Goal: Find specific page/section: Find specific page/section

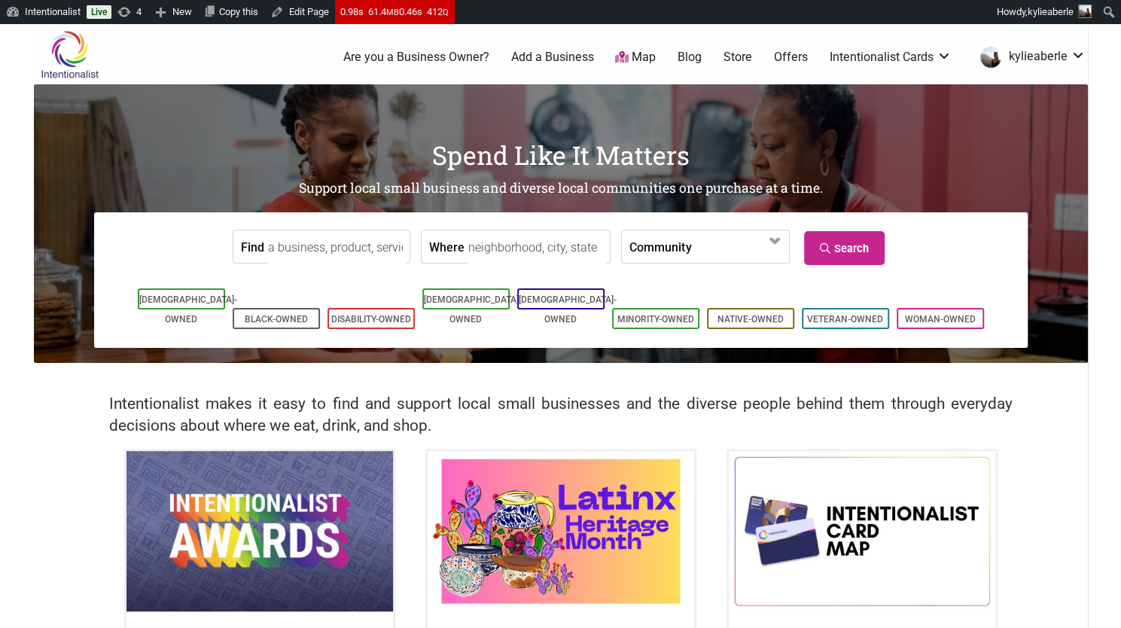
click at [328, 246] on input "Find" at bounding box center [337, 247] width 138 height 34
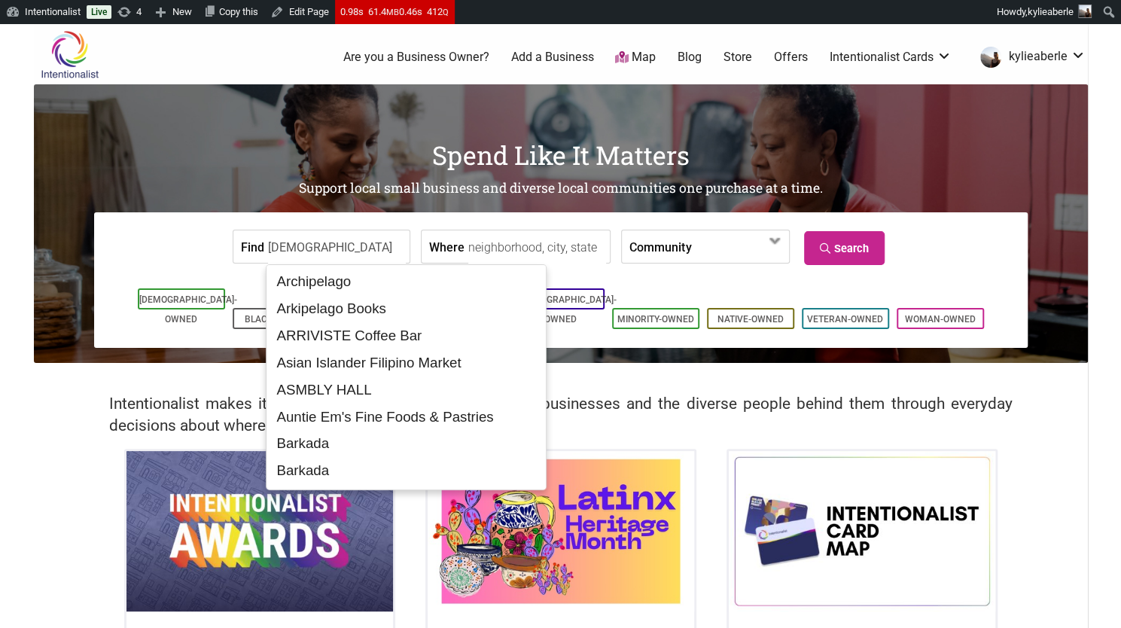
type input "filipino"
drag, startPoint x: 328, startPoint y: 248, endPoint x: 340, endPoint y: 269, distance: 24.3
click at [340, 269] on body "Please wait, copying in progress... If you’re making a lot of copies it can tak…" at bounding box center [560, 338] width 1121 height 628
drag, startPoint x: 331, startPoint y: 239, endPoint x: 230, endPoint y: 248, distance: 101.3
click at [233, 248] on div "Find filipino" at bounding box center [322, 247] width 178 height 34
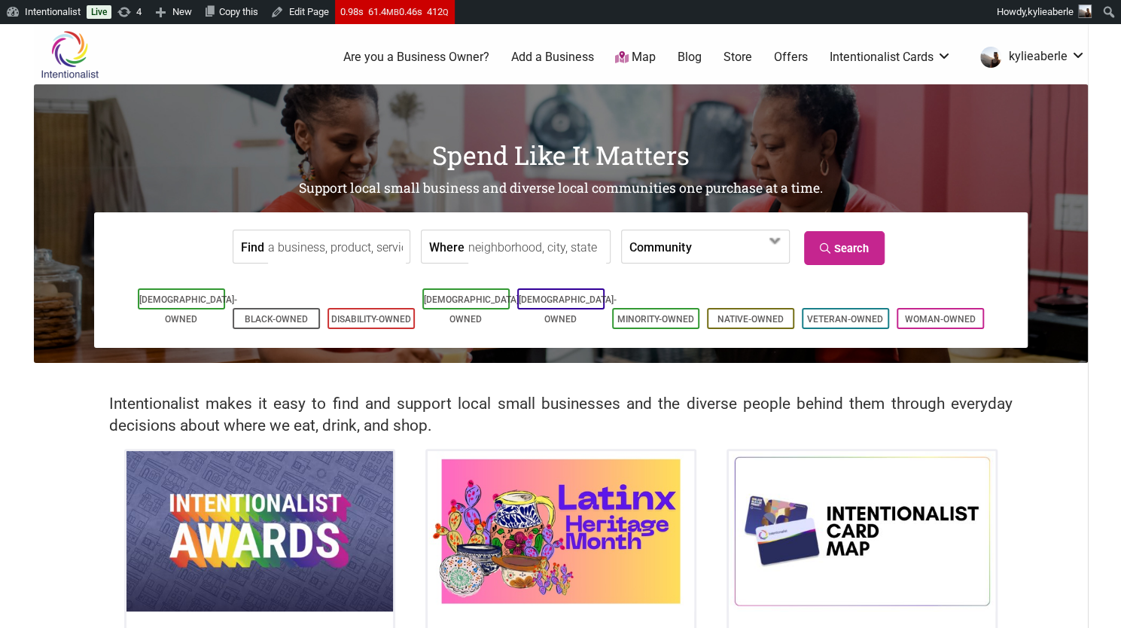
click at [641, 252] on label "Community" at bounding box center [660, 246] width 62 height 32
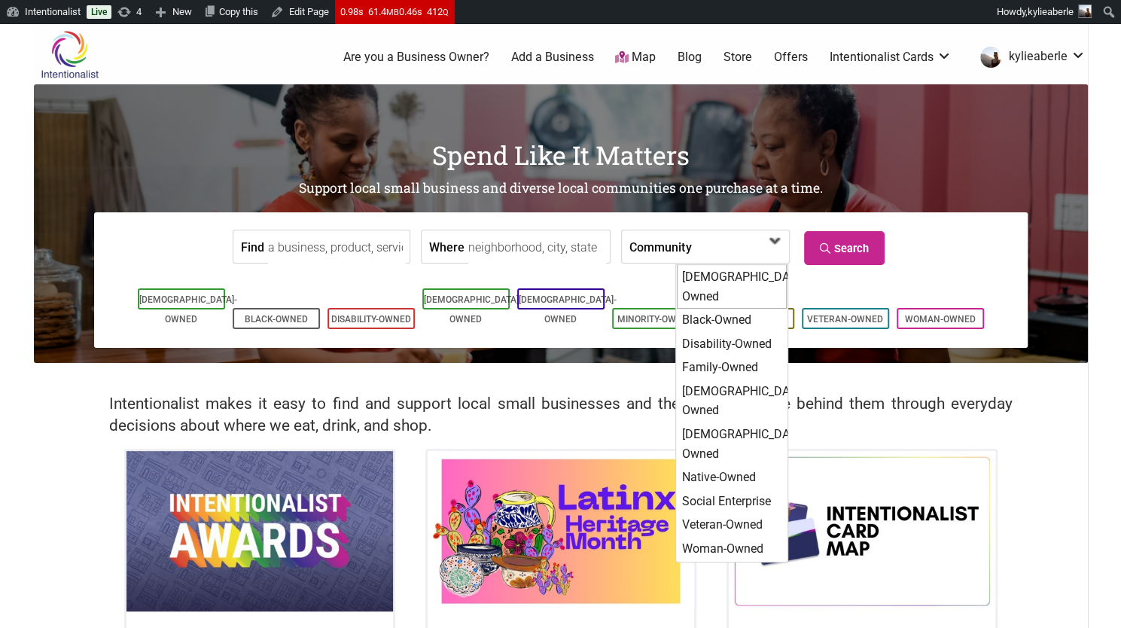
click at [745, 271] on div "[DEMOGRAPHIC_DATA]-Owned" at bounding box center [732, 286] width 110 height 44
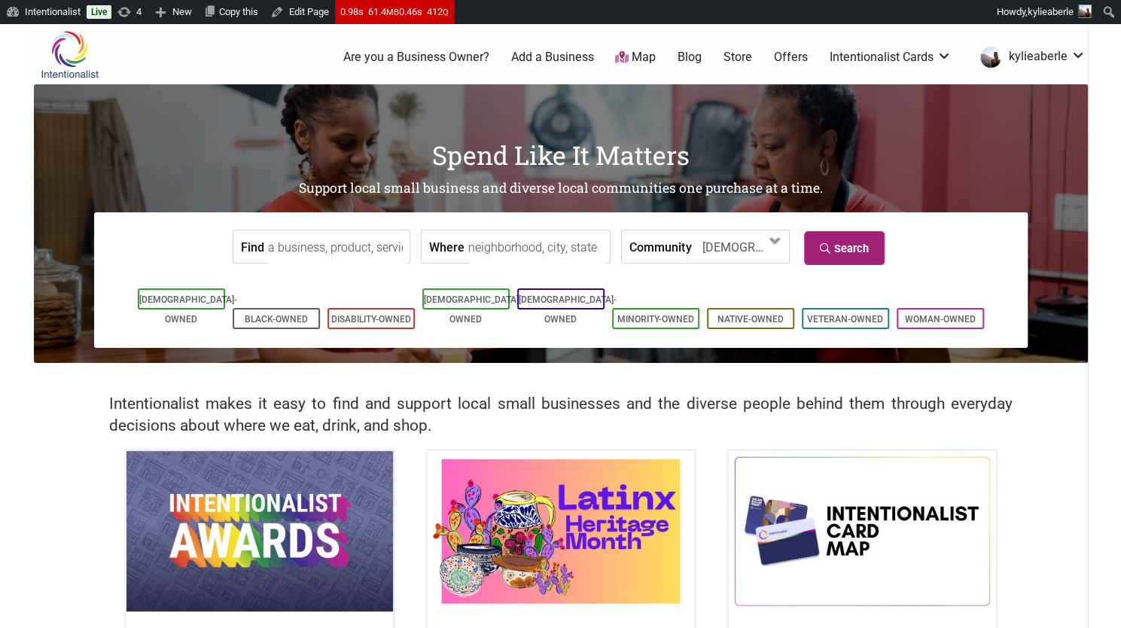
click at [827, 251] on icon at bounding box center [827, 248] width 14 height 11
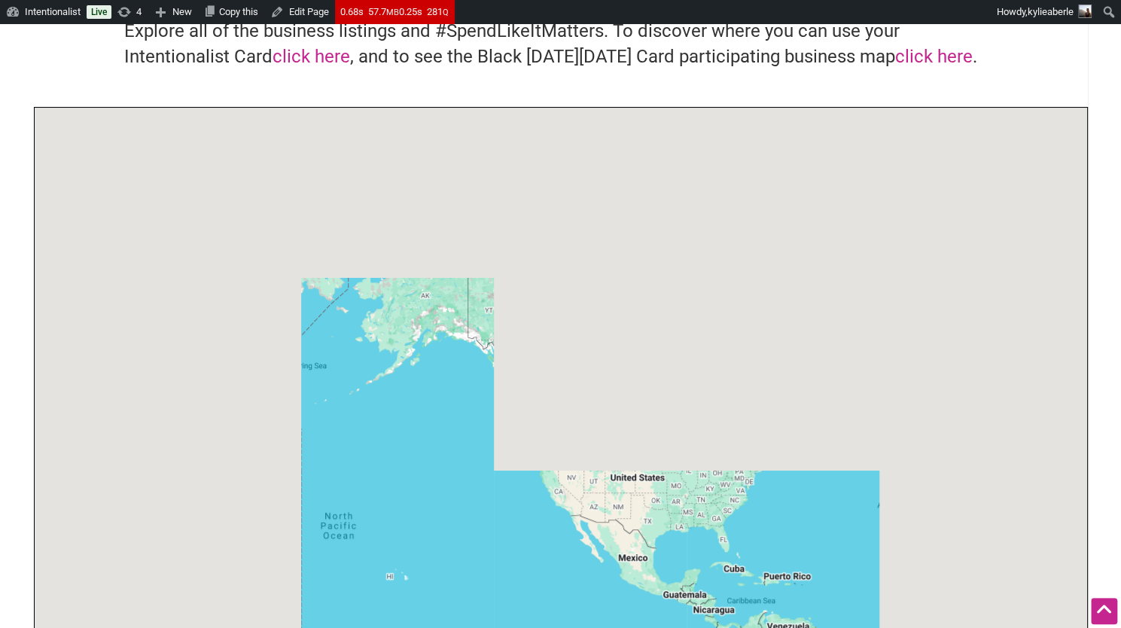
scroll to position [509, 0]
